Goal: Information Seeking & Learning: Learn about a topic

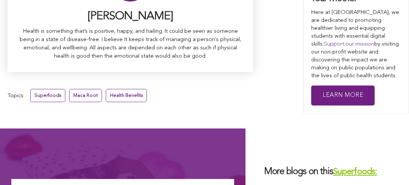
scroll to position [4894, 0]
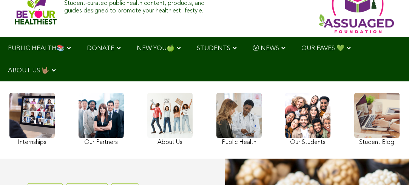
scroll to position [23, 0]
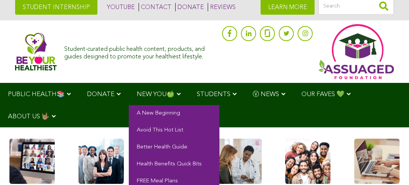
click at [131, 92] on link "NEW YOU🍏" at bounding box center [159, 94] width 60 height 22
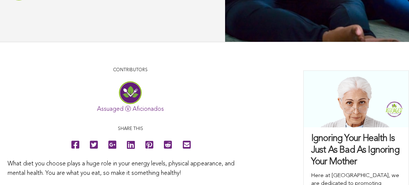
scroll to position [317, 0]
